Goal: Information Seeking & Learning: Learn about a topic

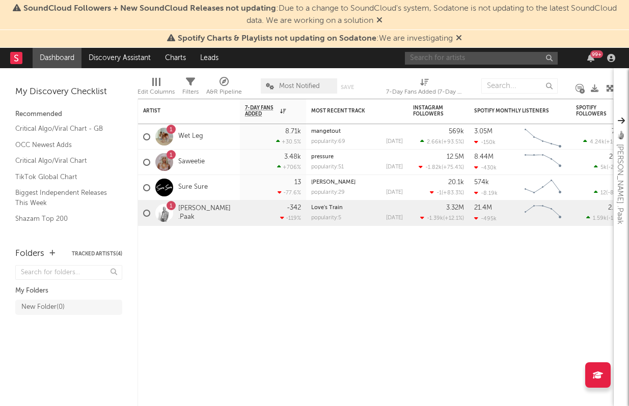
click at [464, 61] on input "text" at bounding box center [481, 58] width 153 height 13
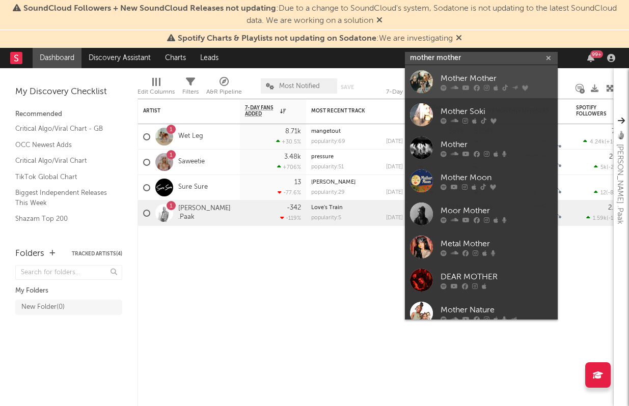
type input "mother mother"
click at [480, 80] on div "Mother Mother" at bounding box center [497, 78] width 112 height 12
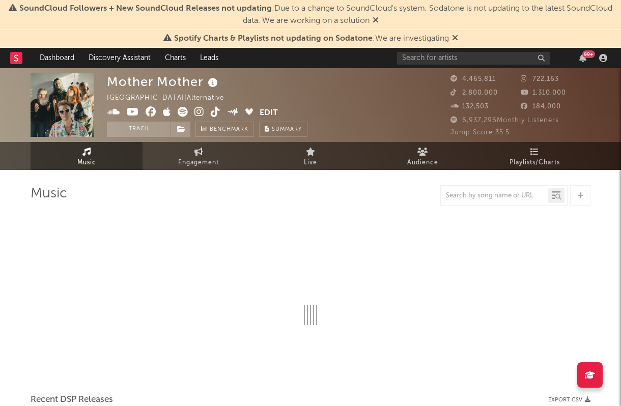
select select "6m"
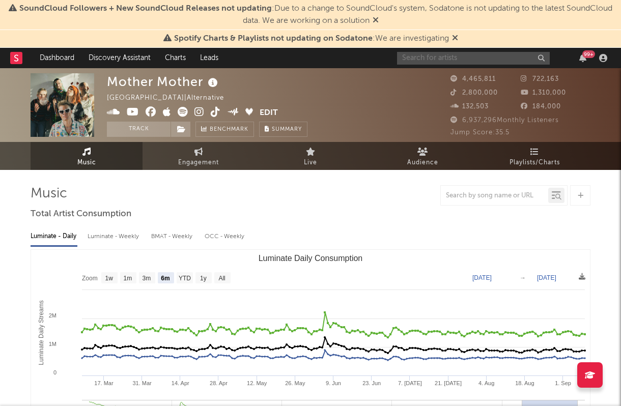
click at [437, 56] on input "text" at bounding box center [473, 58] width 153 height 13
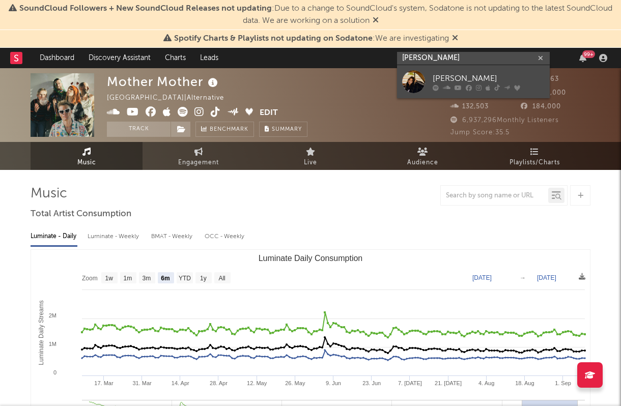
type input "[PERSON_NAME]"
click at [462, 71] on link "[PERSON_NAME]" at bounding box center [473, 81] width 153 height 33
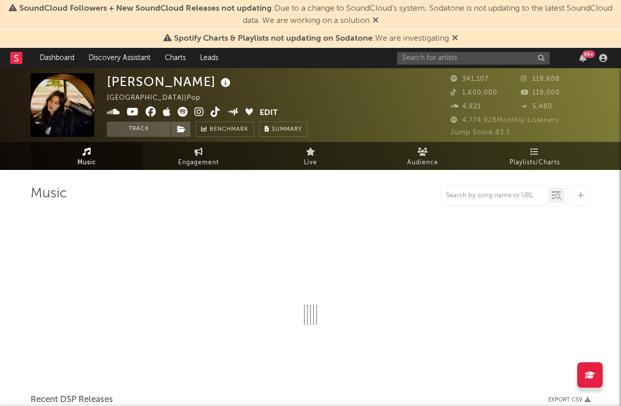
select select "6m"
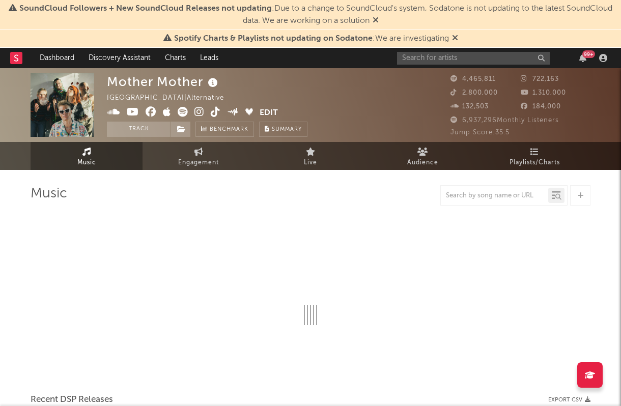
select select "6m"
